Goal: Task Accomplishment & Management: Complete application form

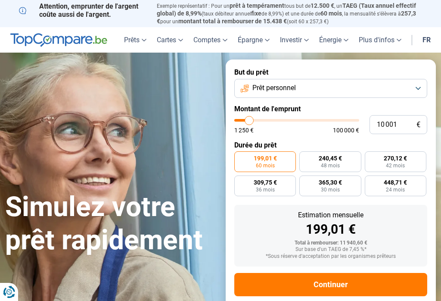
click at [418, 86] on button "Prêt personnel" at bounding box center [330, 88] width 193 height 19
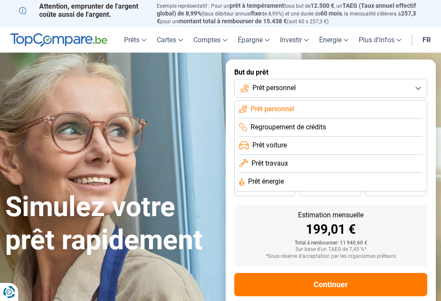
click at [407, 126] on li "Regroupement de crédits" at bounding box center [331, 128] width 184 height 18
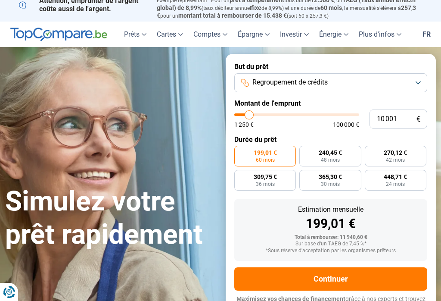
scroll to position [13, 0]
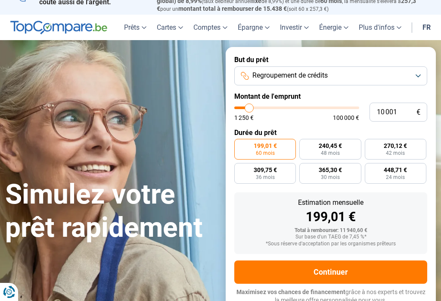
type input "9 250"
type input "9250"
type input "10 000"
type input "10000"
type input "11 500"
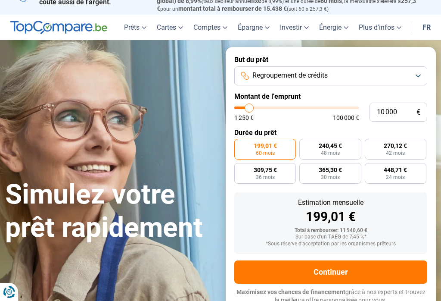
type input "11500"
type input "13 250"
type input "13250"
type input "15 500"
type input "15500"
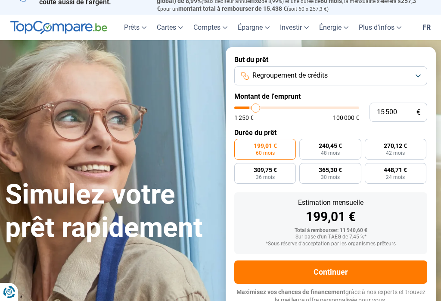
type input "17 500"
type input "17500"
type input "19 250"
type input "19250"
type input "21 500"
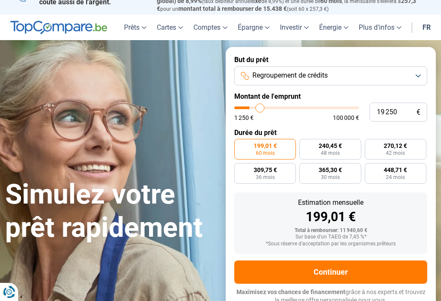
type input "21500"
type input "23 750"
type input "23750"
type input "25 500"
type input "25500"
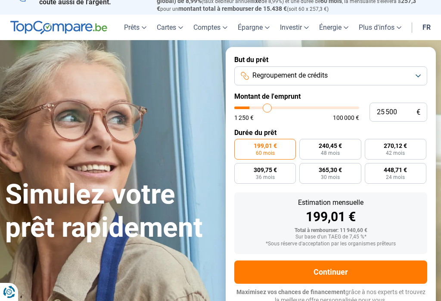
type input "27 750"
type input "27750"
type input "29 500"
type input "29500"
type input "31 000"
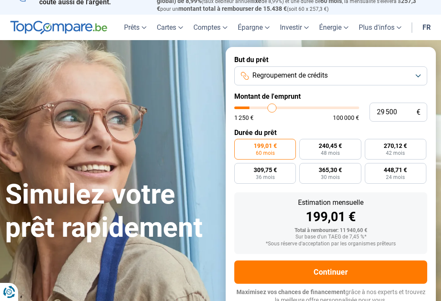
type input "31000"
type input "33 000"
type input "33000"
type input "34 750"
type input "34750"
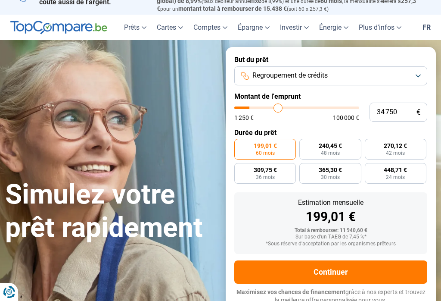
type input "36 250"
type input "36250"
type input "37 750"
type input "37750"
type input "39 250"
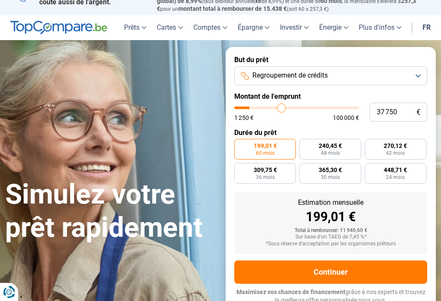
type input "39250"
type input "40 750"
type input "40750"
type input "42 500"
type input "42500"
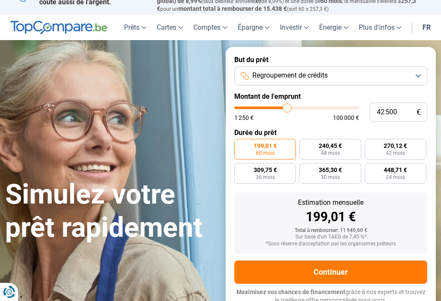
type input "44 000"
type input "44000"
type input "45 250"
type input "45250"
type input "46 750"
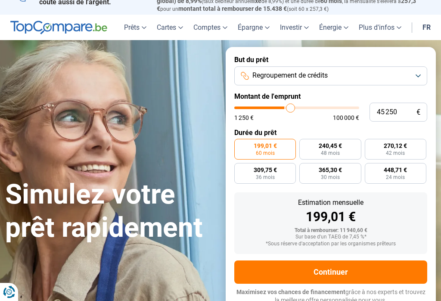
type input "46750"
type input "47 250"
type input "47250"
type input "48 500"
type input "48500"
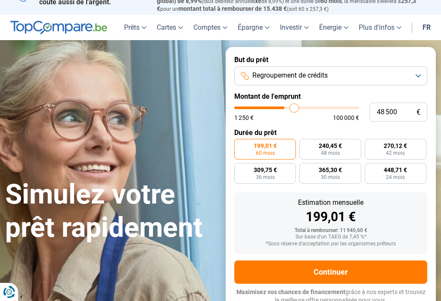
type input "49 500"
type input "49500"
type input "50 250"
type input "50250"
type input "51 500"
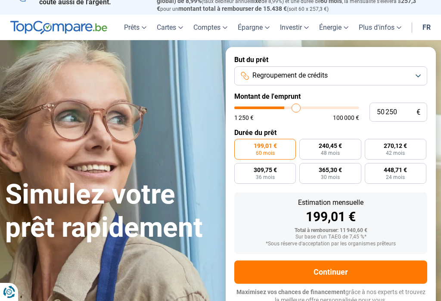
type input "51500"
type input "52 500"
type input "52500"
type input "53 250"
type input "53250"
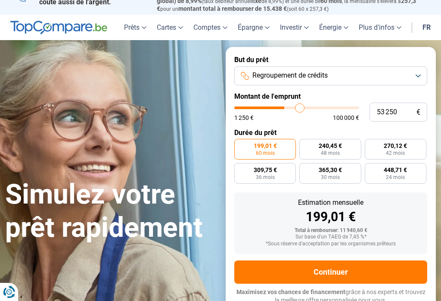
type input "54 500"
type input "54500"
type input "55 250"
type input "55250"
type input "56 000"
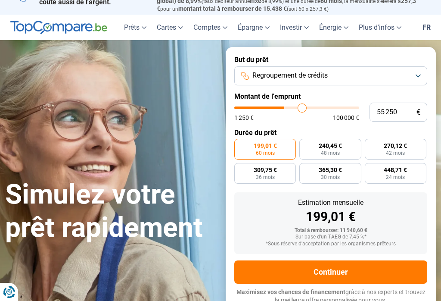
type input "56000"
type input "56 500"
type input "56500"
type input "57 250"
type input "57250"
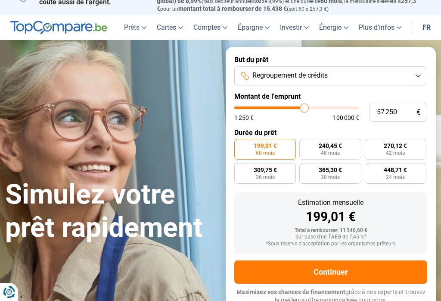
type input "58 500"
type input "58500"
type input "59 250"
type input "59250"
type input "60 250"
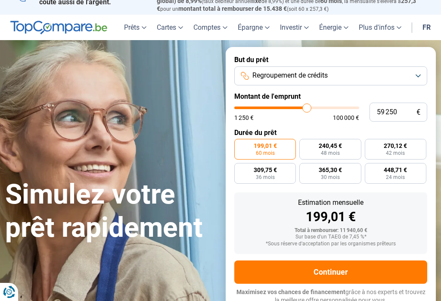
type input "60250"
type input "61 000"
type input "61000"
type input "61 750"
type input "61750"
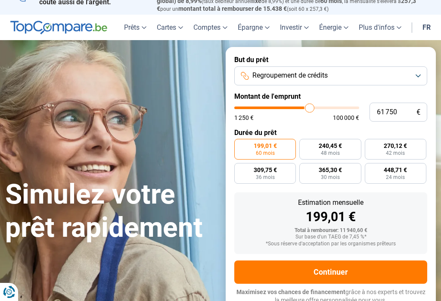
type input "62 500"
type input "62500"
type input "63 250"
type input "63250"
type input "63 750"
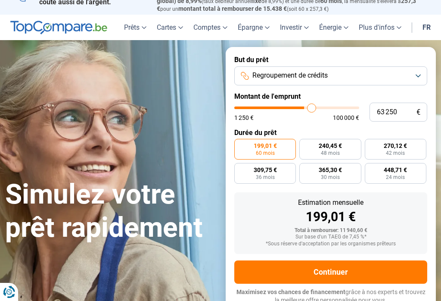
type input "63750"
type input "64 000"
type input "64000"
type input "64 500"
type input "64500"
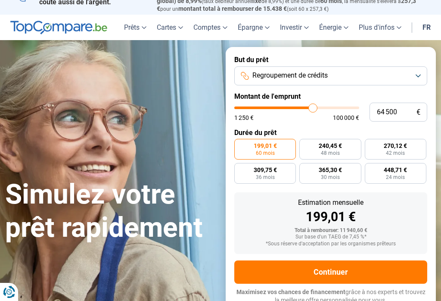
type input "64 000"
type input "64000"
type input "63 750"
type input "63750"
type input "63 000"
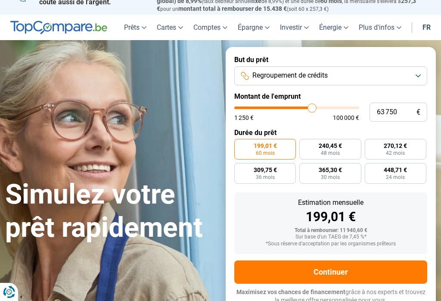
type input "63000"
type input "62 250"
type input "62250"
type input "61 500"
type input "61500"
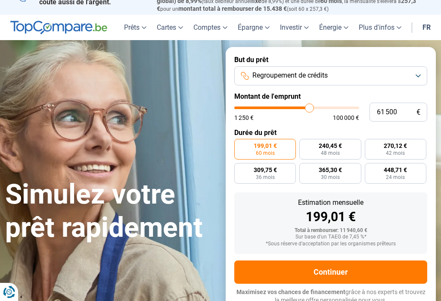
type input "61 000"
type input "61000"
type input "60 250"
type input "60250"
type input "59 500"
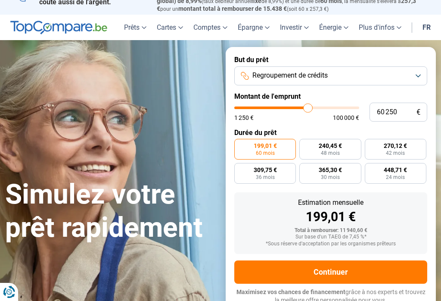
type input "59500"
type input "59 250"
type input "59250"
type input "58 500"
type input "58500"
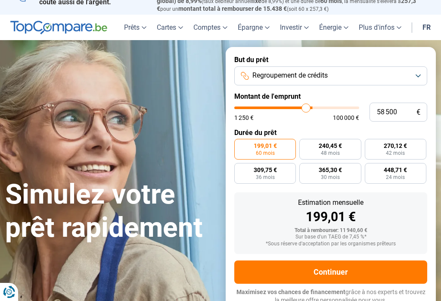
type input "58 000"
type input "58000"
type input "57 750"
type input "57750"
type input "57 250"
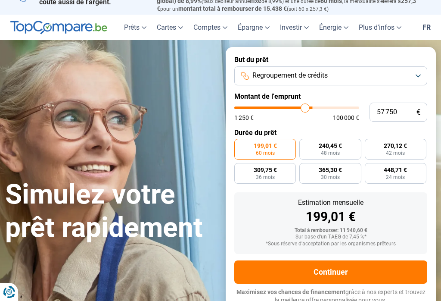
type input "57250"
type input "57 000"
type input "57000"
type input "56 500"
type input "56500"
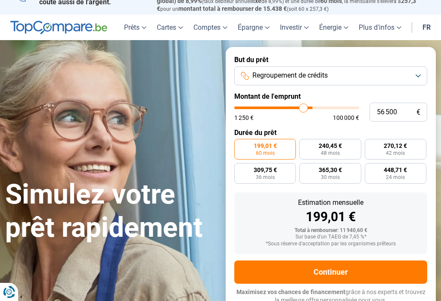
type input "56 250"
type input "56250"
type input "56 000"
type input "56000"
type input "55 500"
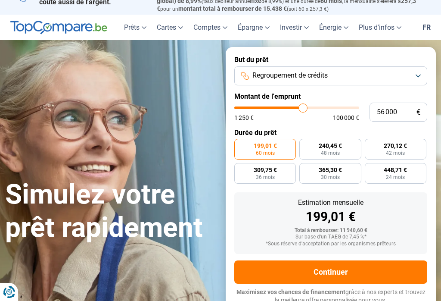
type input "55500"
type input "55 250"
type input "55250"
type input "54 750"
type input "54750"
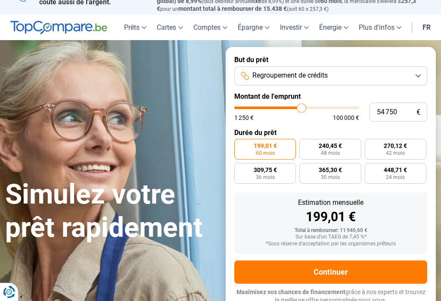
type input "54 500"
type input "54500"
type input "54 000"
type input "54000"
type input "53 750"
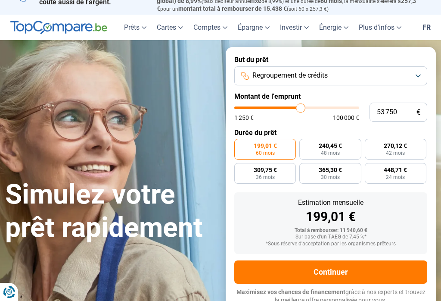
type input "53750"
type input "53 250"
type input "53250"
type input "53 000"
type input "53000"
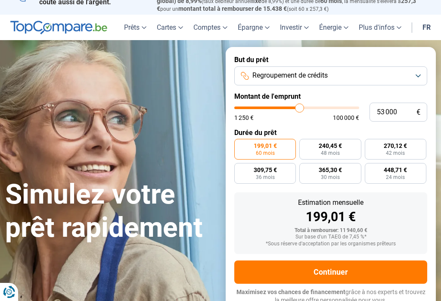
type input "52 500"
type input "52500"
type input "51 750"
type input "51750"
type input "51 000"
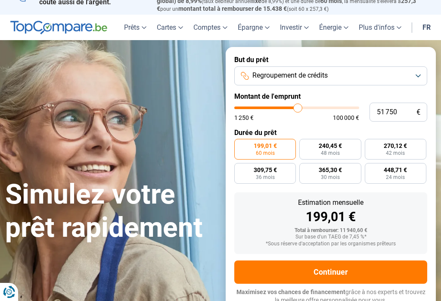
type input "51000"
type input "50 750"
type input "50750"
type input "50 000"
type input "50000"
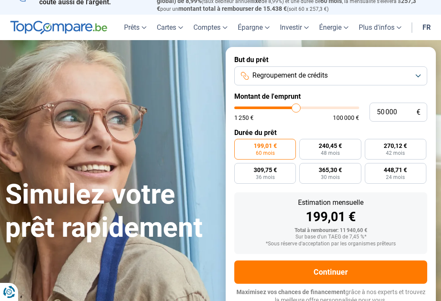
type input "49 500"
type input "49500"
type input "49 250"
type input "49250"
type input "48 750"
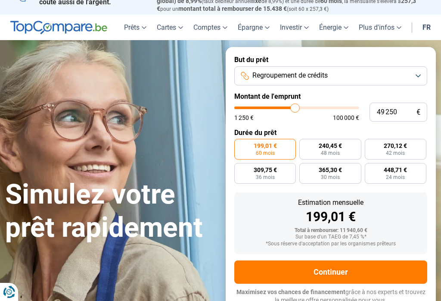
type input "48750"
type input "48 500"
type input "48500"
type input "48 000"
type input "48000"
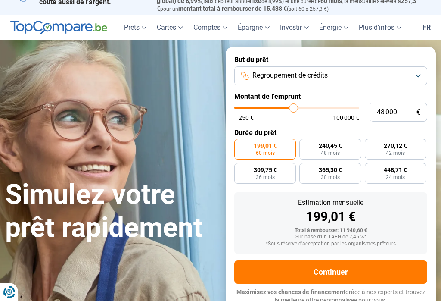
type input "47 750"
type input "47750"
type input "47 250"
type input "47250"
type input "47 000"
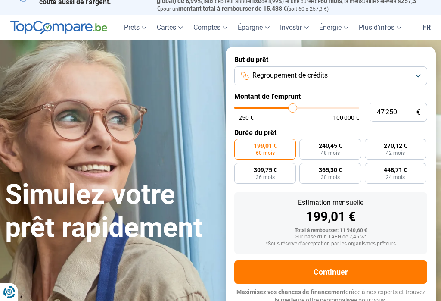
type input "47000"
type input "47 250"
type input "47250"
type input "47 750"
type input "47750"
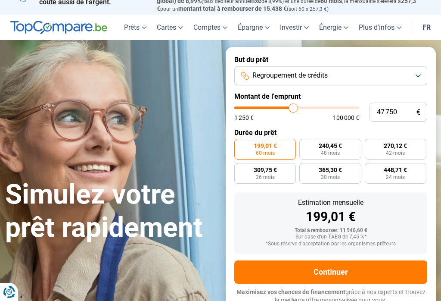
type input "48 000"
type input "48000"
type input "47 750"
type input "47750"
type input "47 250"
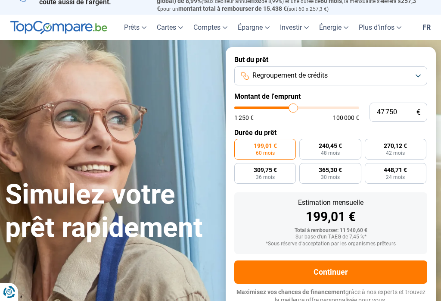
type input "47250"
type input "47 000"
type input "47000"
type input "46 750"
type input "46750"
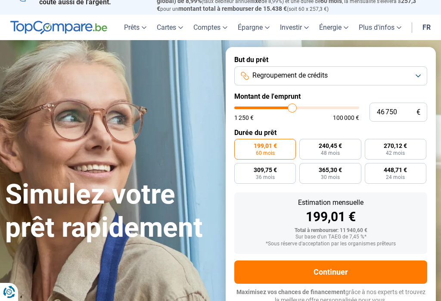
type input "46 250"
type input "46250"
type input "46 000"
type input "46000"
type input "45 500"
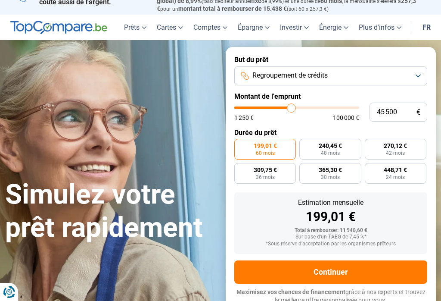
type input "45500"
type input "45 250"
type input "45250"
type input "44 750"
type input "44750"
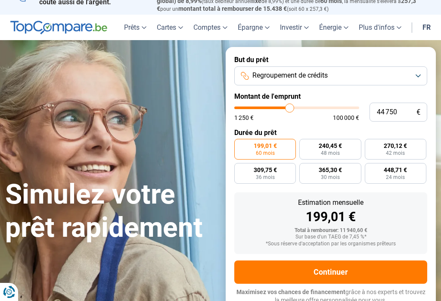
type input "44 500"
type input "44500"
type input "44 000"
type input "44000"
type input "43 750"
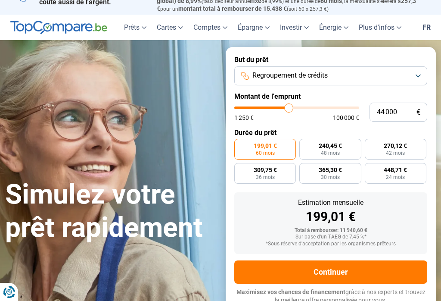
type input "43750"
type input "43 250"
type input "43250"
type input "43 000"
type input "43000"
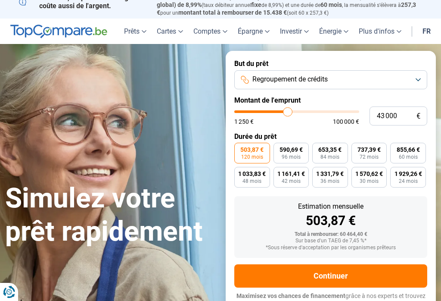
scroll to position [8, 0]
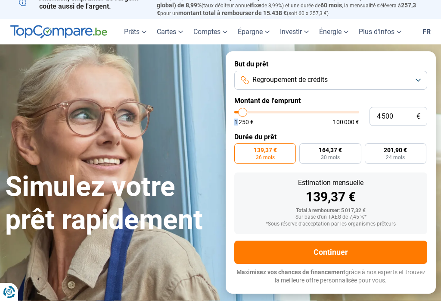
click at [372, 74] on button "Regroupement de crédits" at bounding box center [330, 80] width 193 height 19
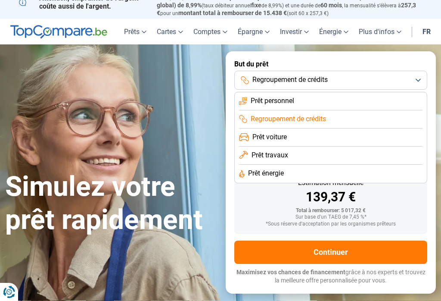
click at [359, 117] on li "Regroupement de crédits" at bounding box center [331, 119] width 184 height 18
